Goal: Information Seeking & Learning: Learn about a topic

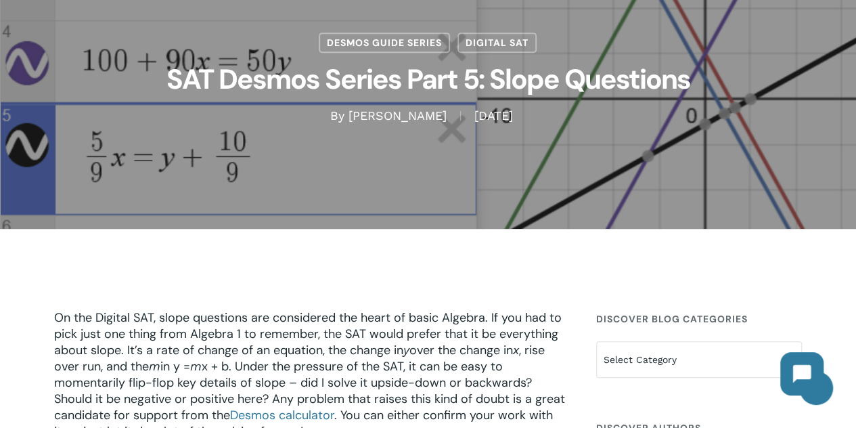
scroll to position [48, 0]
